Goal: Transaction & Acquisition: Purchase product/service

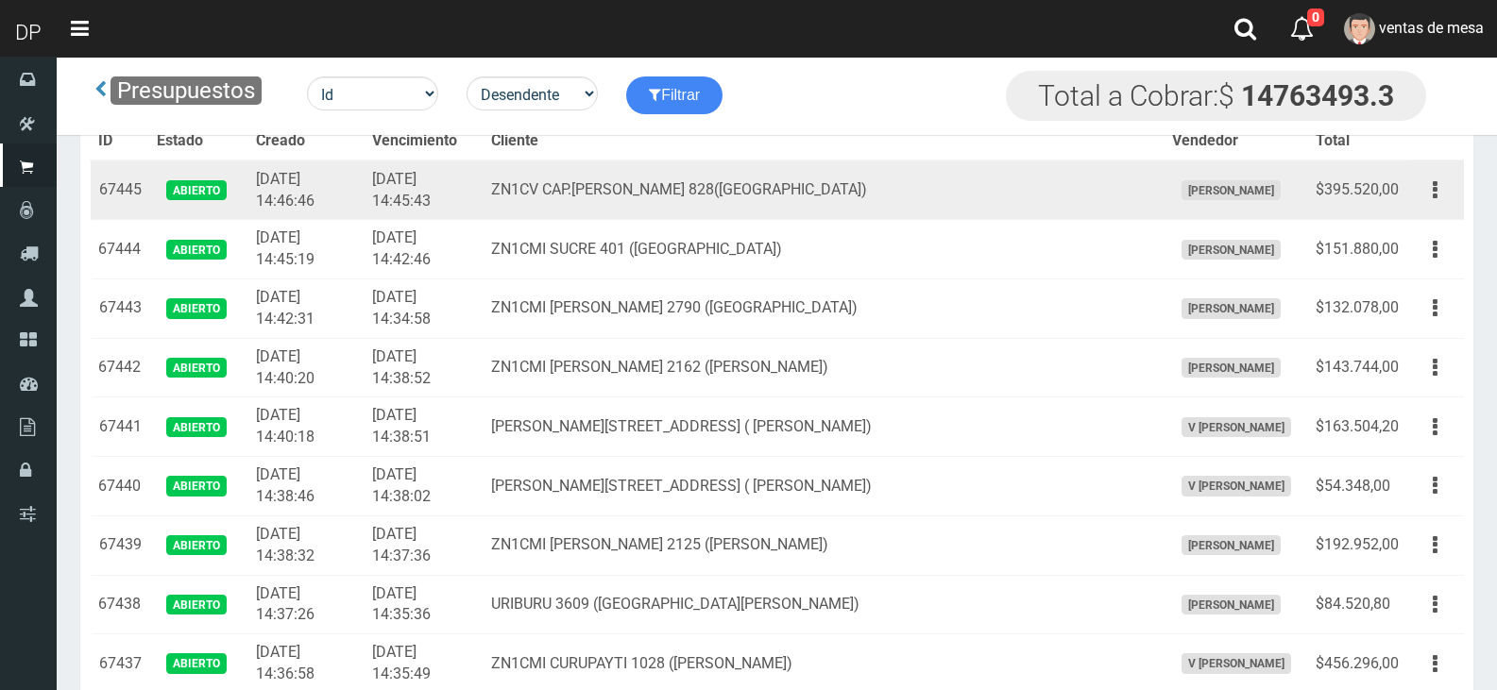
scroll to position [2073, 0]
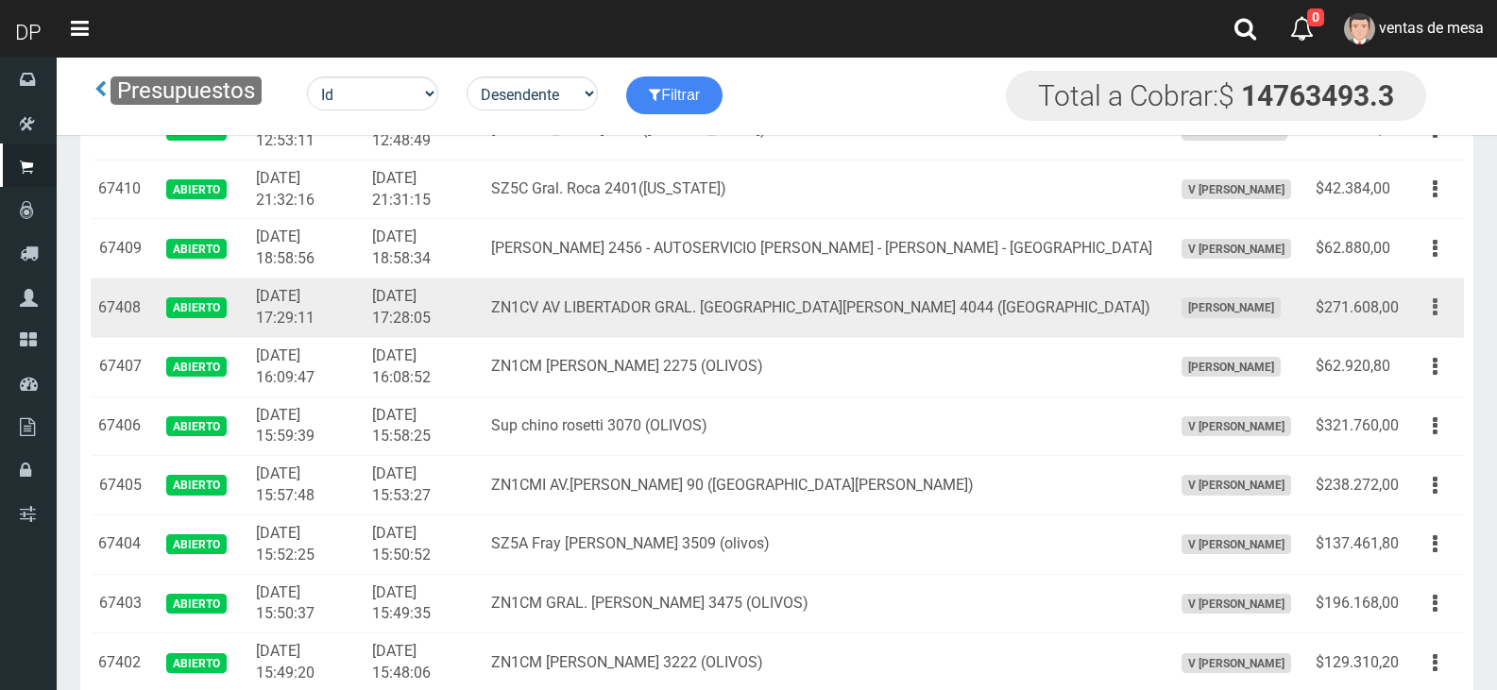
click at [1439, 308] on button "button" at bounding box center [1435, 307] width 42 height 33
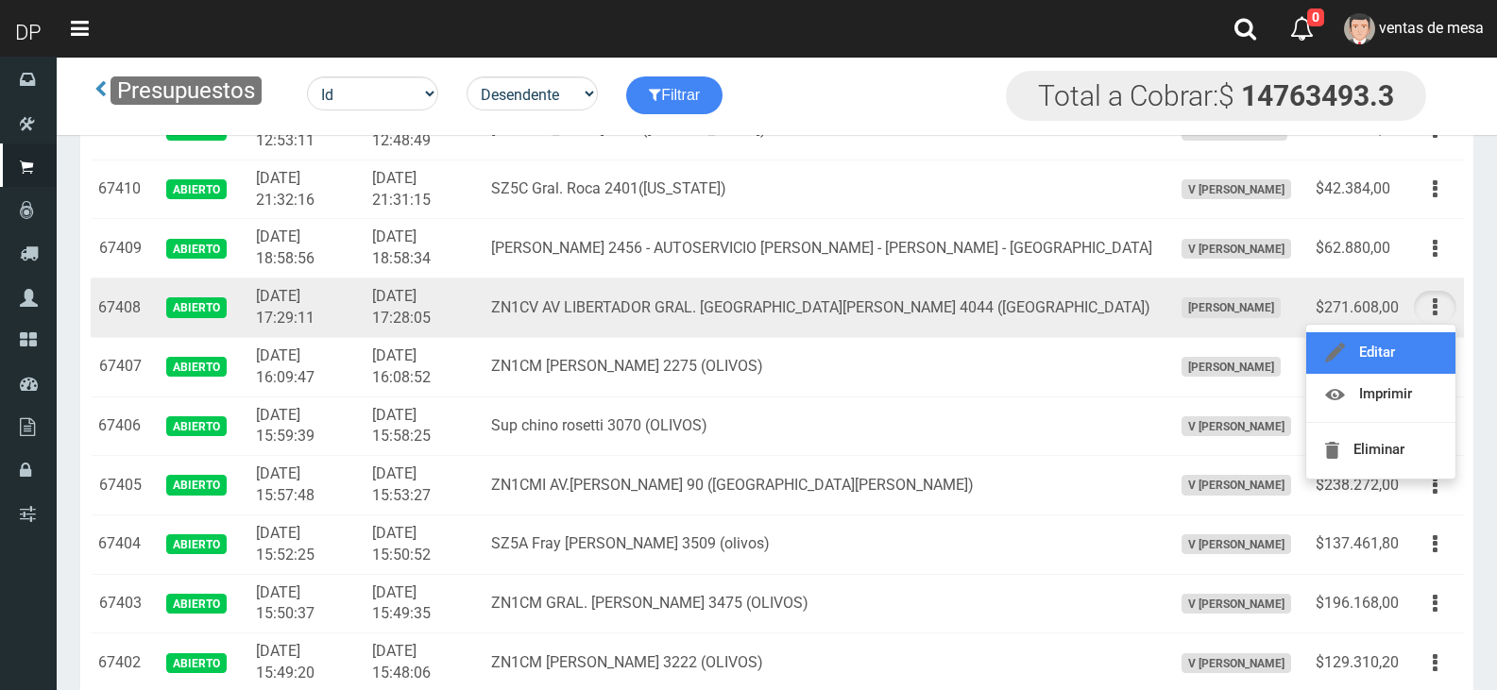
click at [1431, 340] on link "Editar" at bounding box center [1380, 353] width 149 height 42
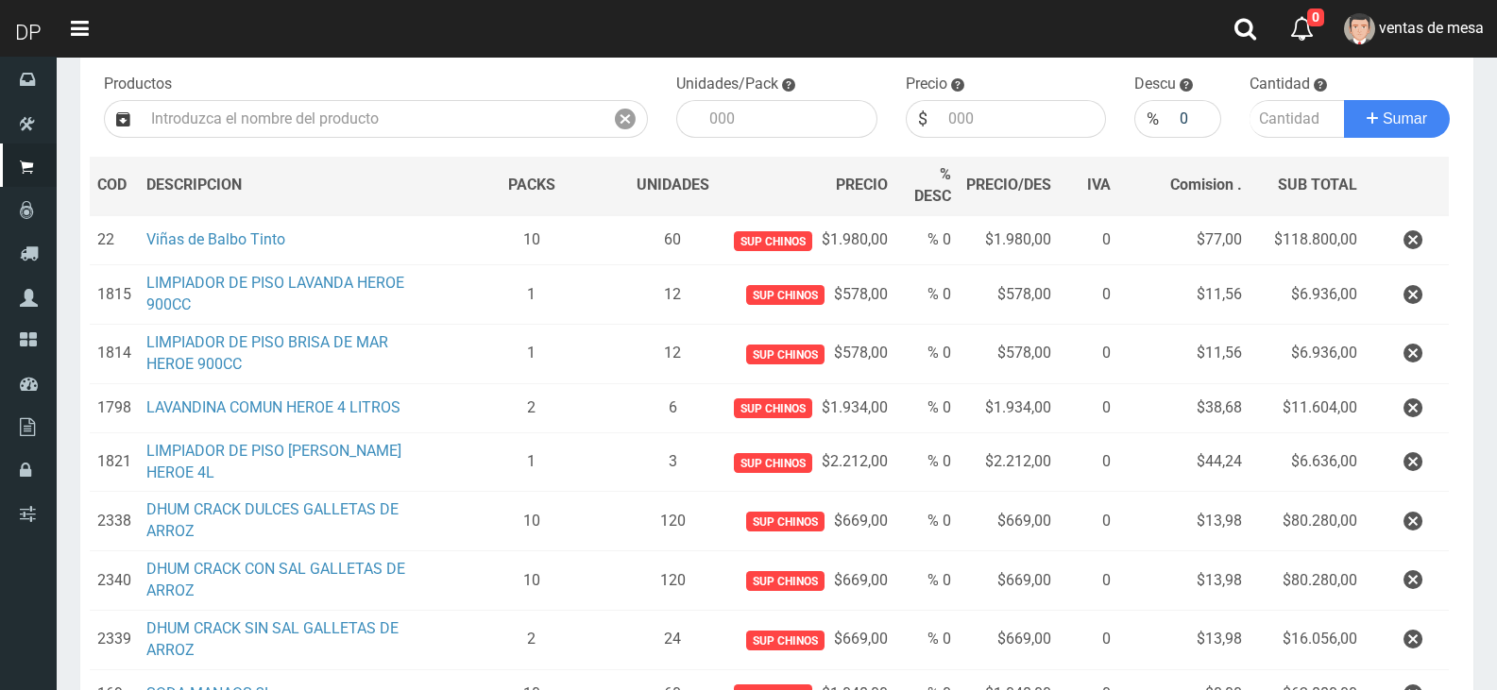
scroll to position [447, 0]
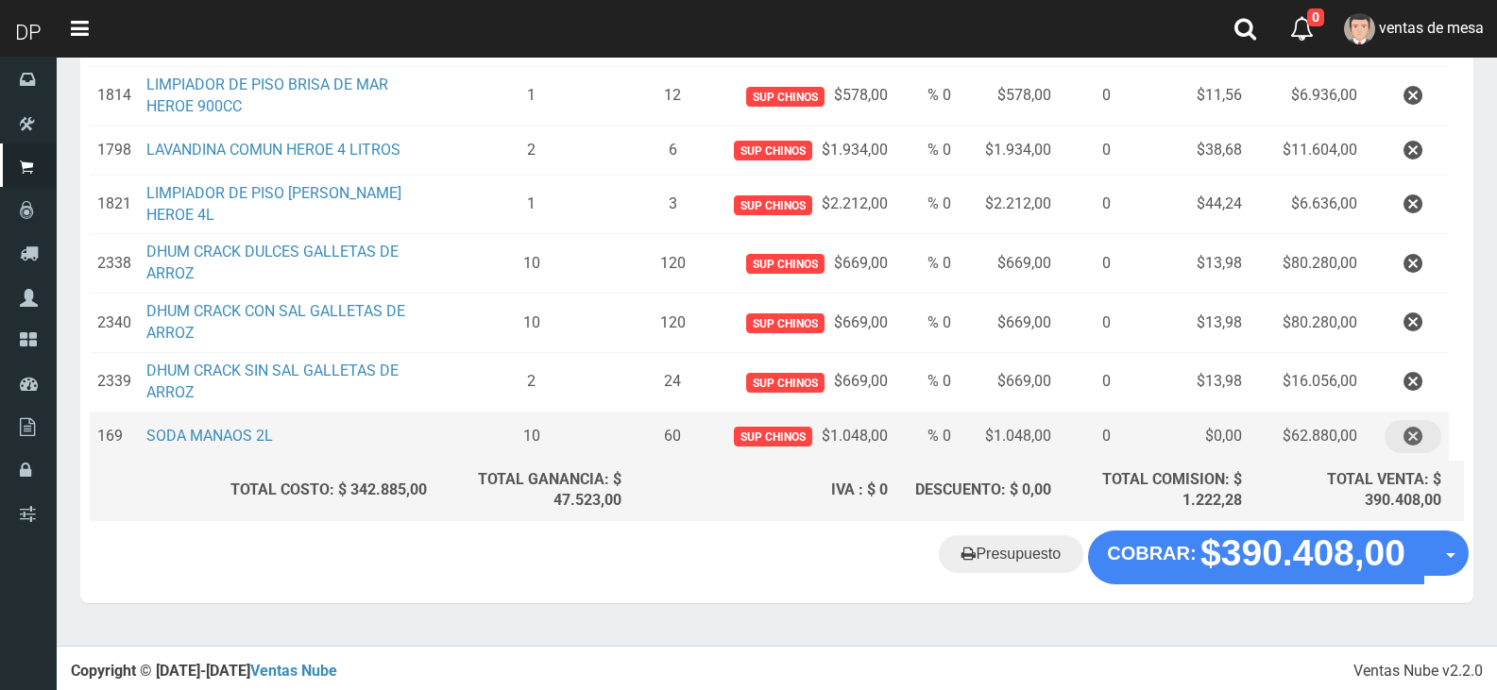
click at [1411, 439] on icon "button" at bounding box center [1412, 436] width 19 height 33
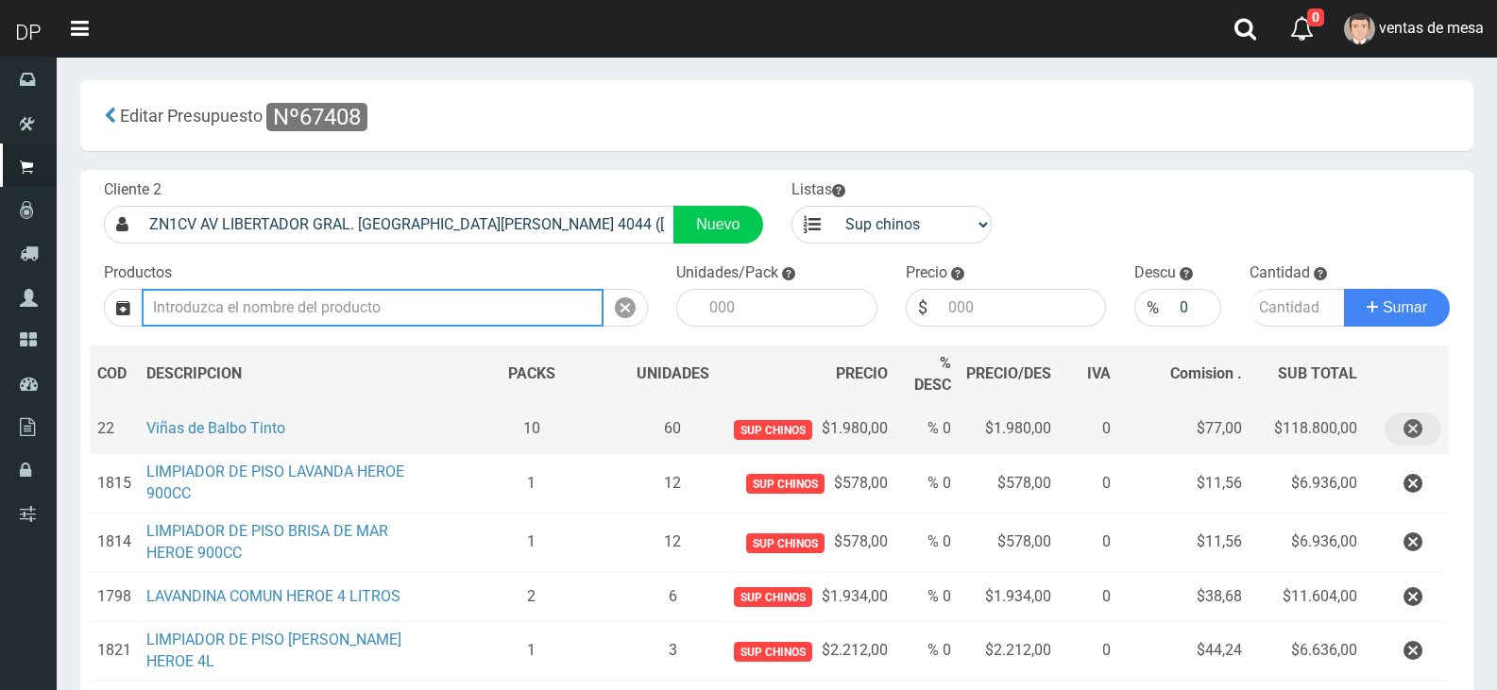
scroll to position [398, 0]
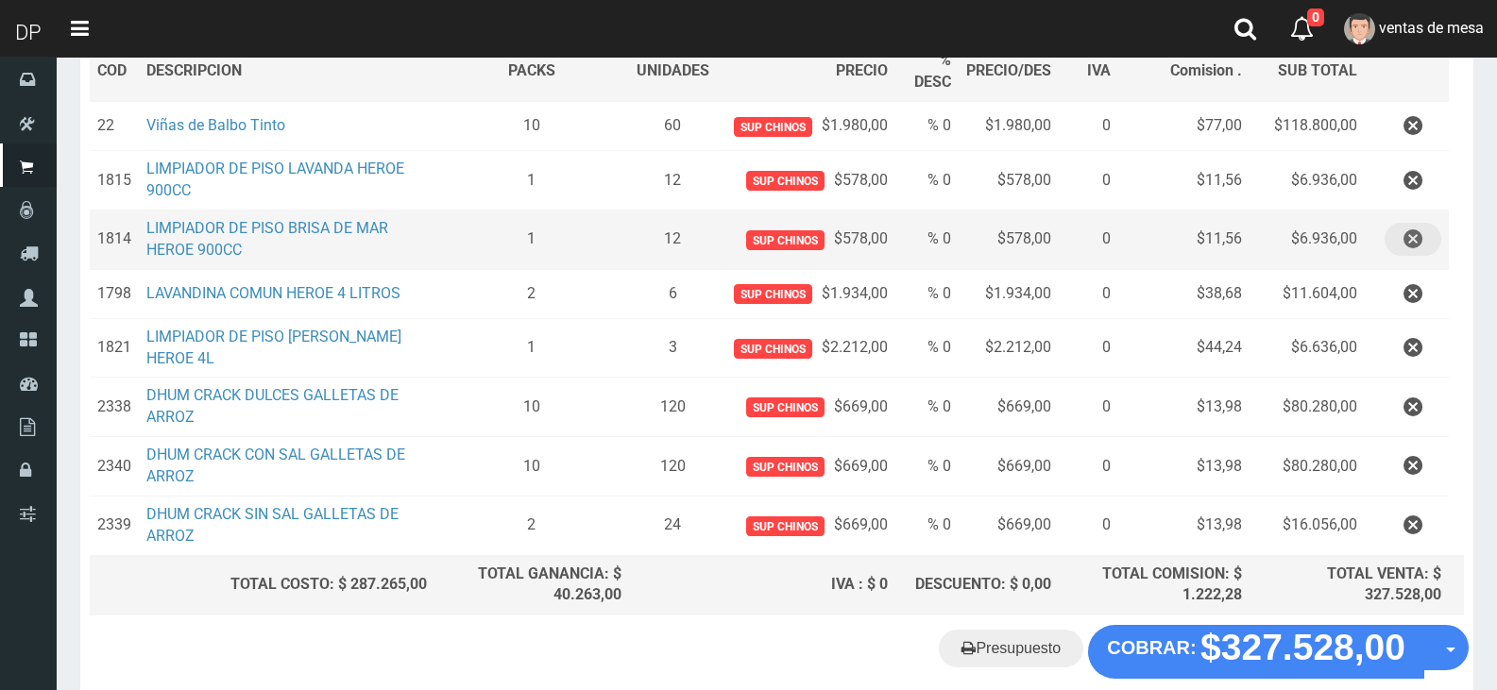
click at [1424, 236] on button "button" at bounding box center [1412, 239] width 57 height 33
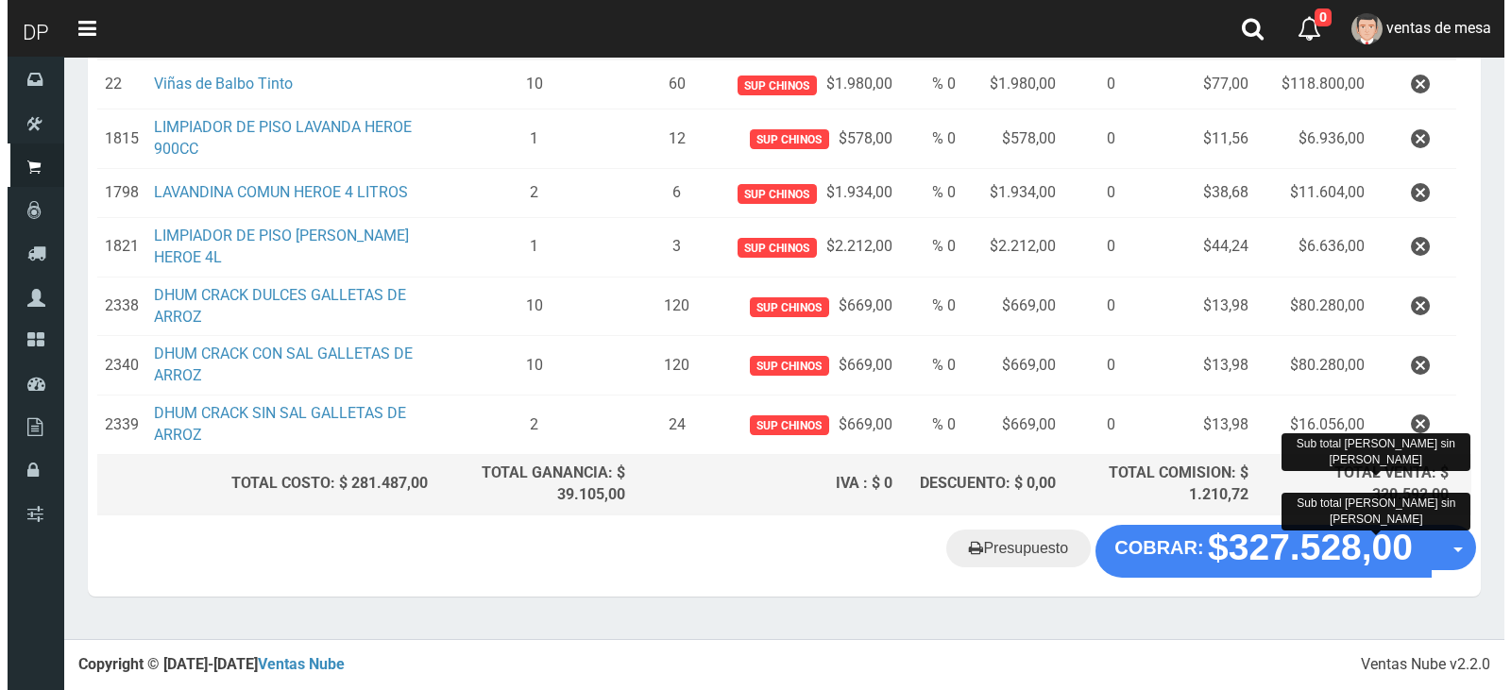
scroll to position [338, 0]
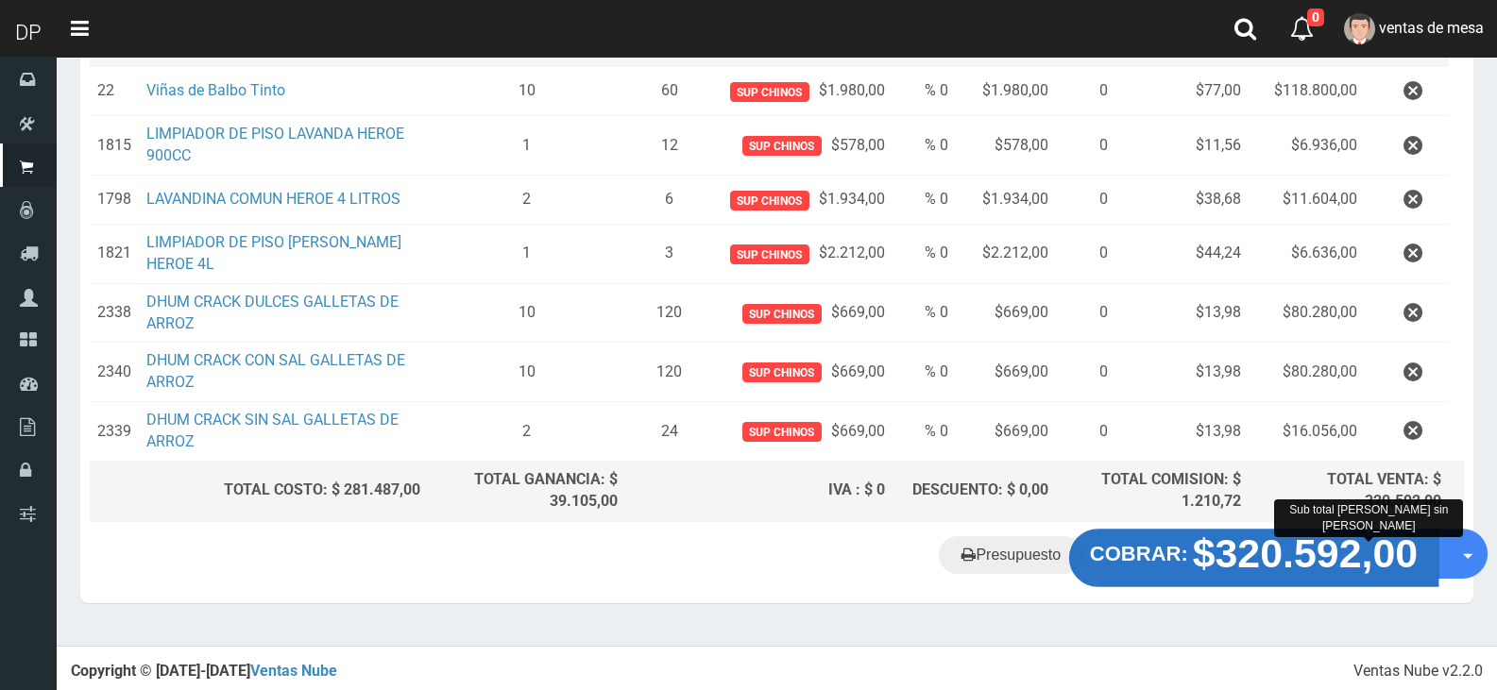
click at [1332, 558] on strong "$320.592,00" at bounding box center [1306, 553] width 226 height 44
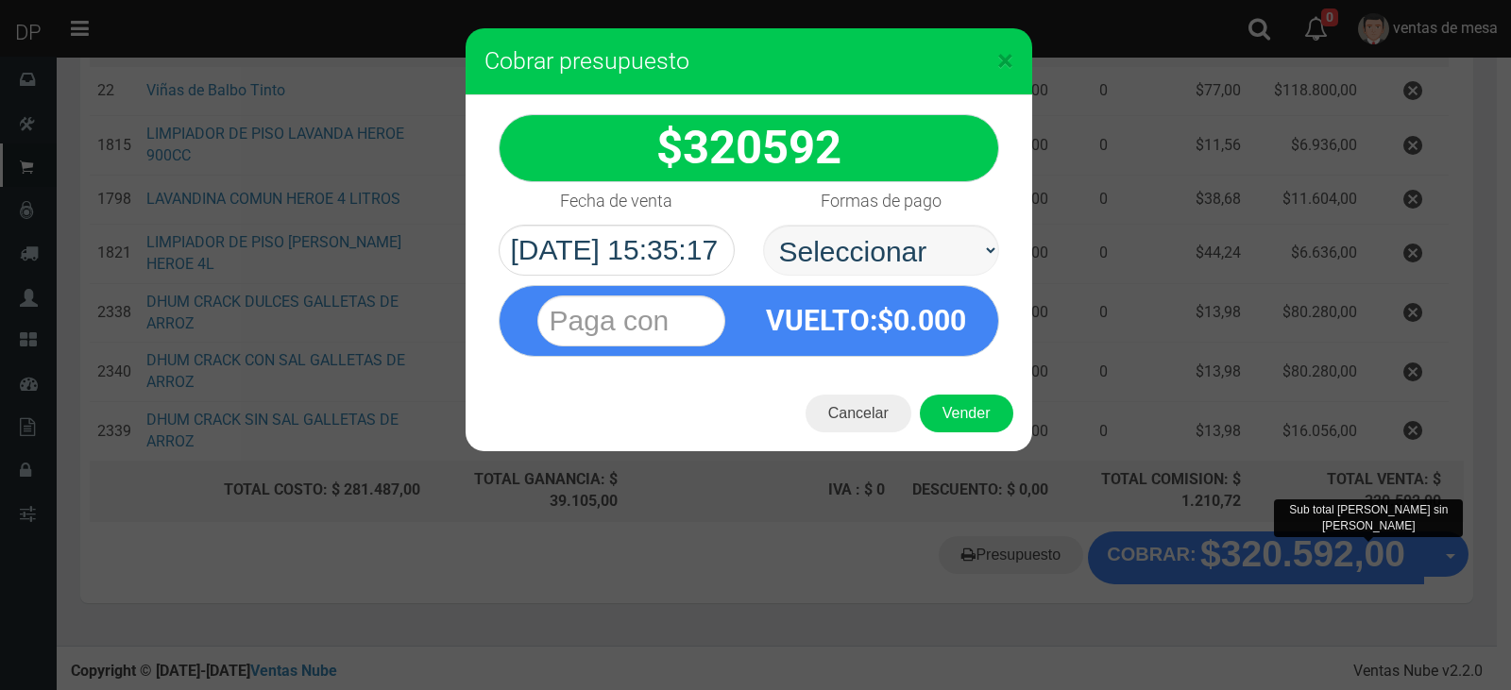
select select "Efectivo"
click at [763, 225] on select "Seleccionar Efectivo Tarjeta de Crédito Depósito Débito" at bounding box center [881, 250] width 236 height 51
drag, startPoint x: 947, startPoint y: 272, endPoint x: 946, endPoint y: 393, distance: 120.9
click at [936, 334] on span "0.000" at bounding box center [929, 320] width 73 height 33
click at [946, 395] on button "Vender" at bounding box center [966, 414] width 93 height 38
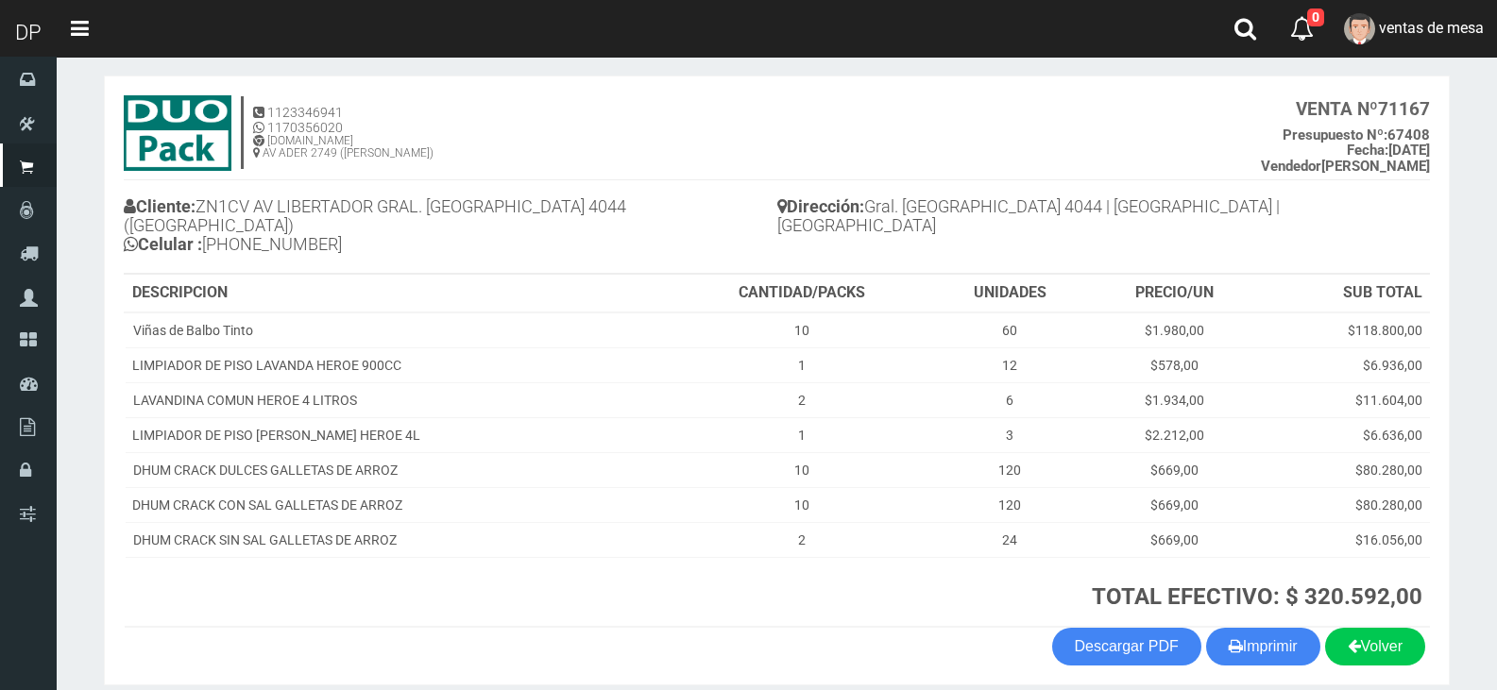
scroll to position [144, 0]
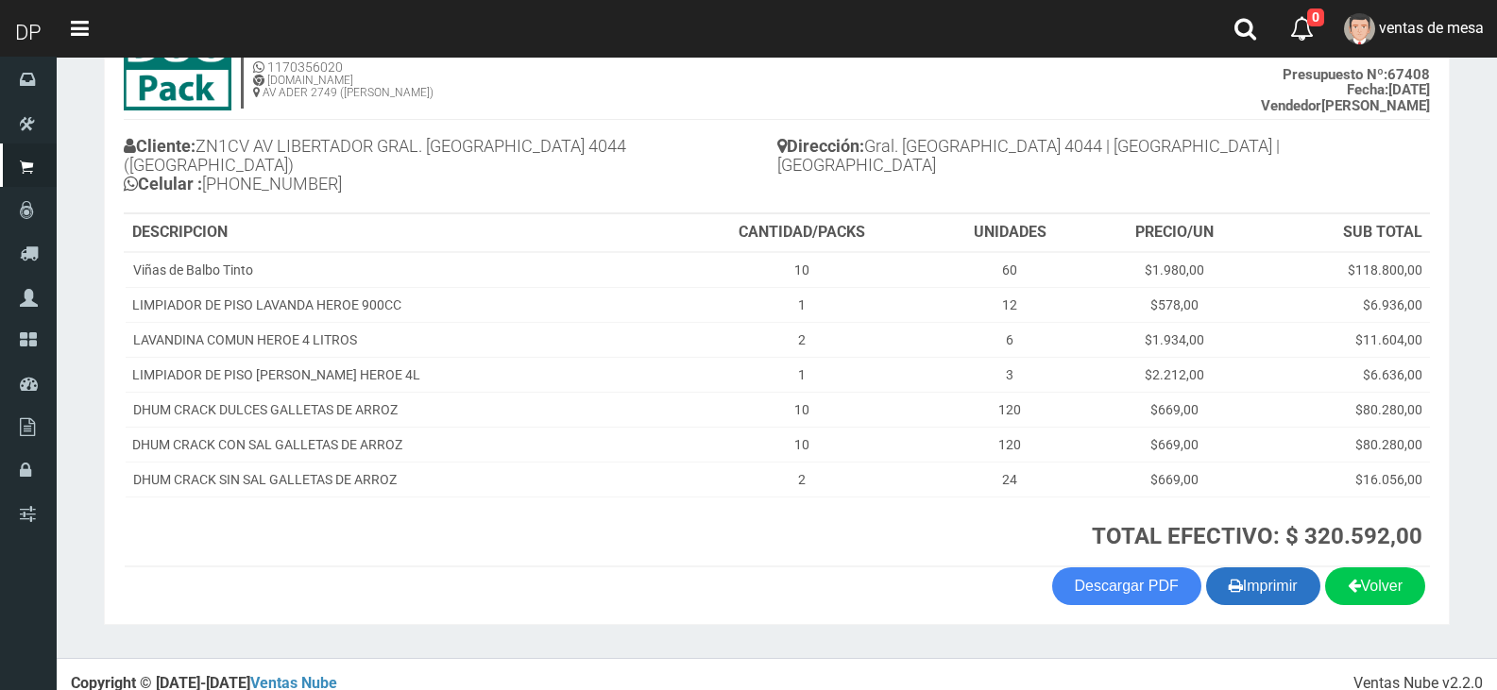
click at [1255, 581] on button "Imprimir" at bounding box center [1263, 587] width 114 height 38
